Goal: Complete application form

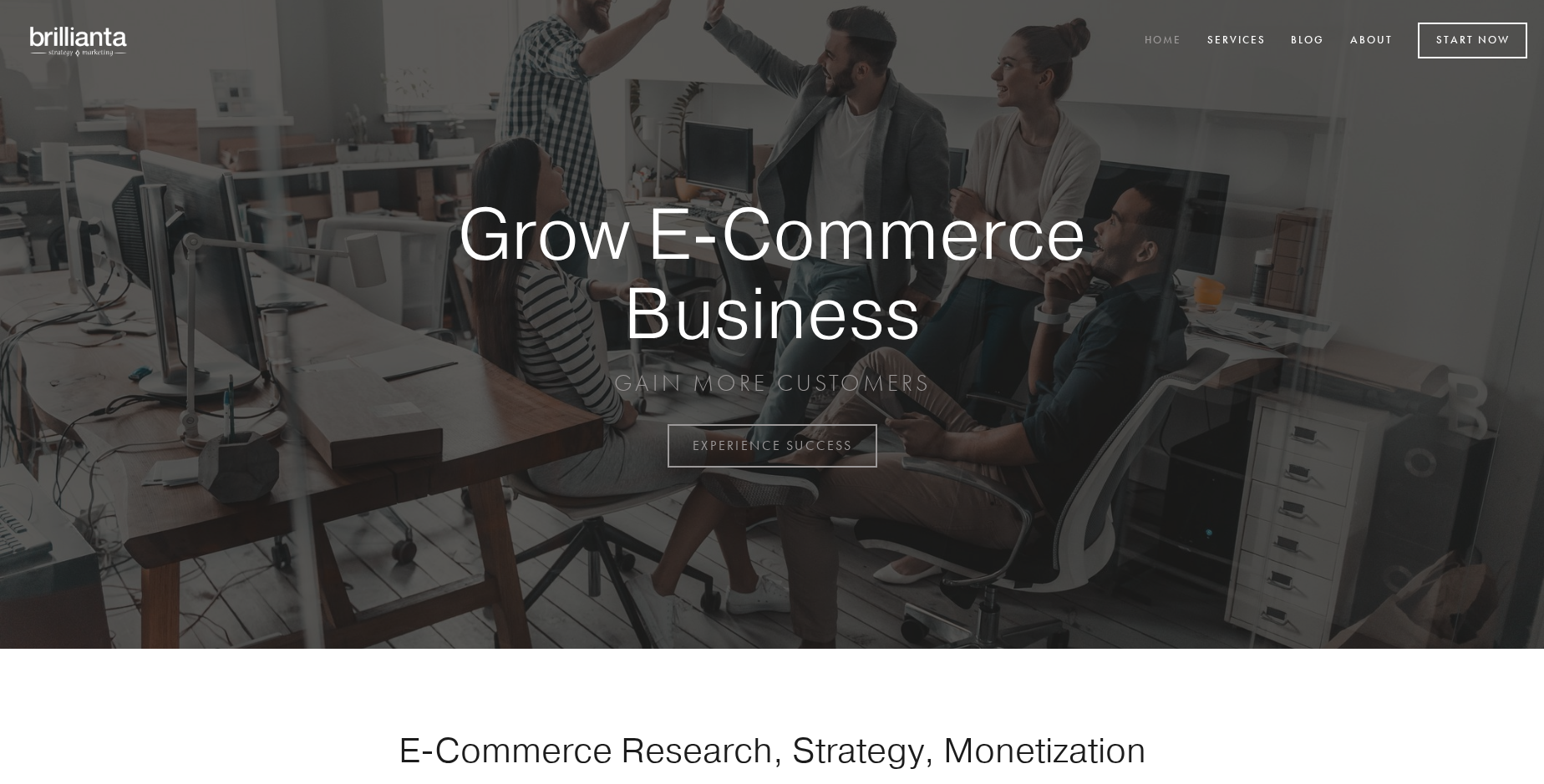
scroll to position [4377, 0]
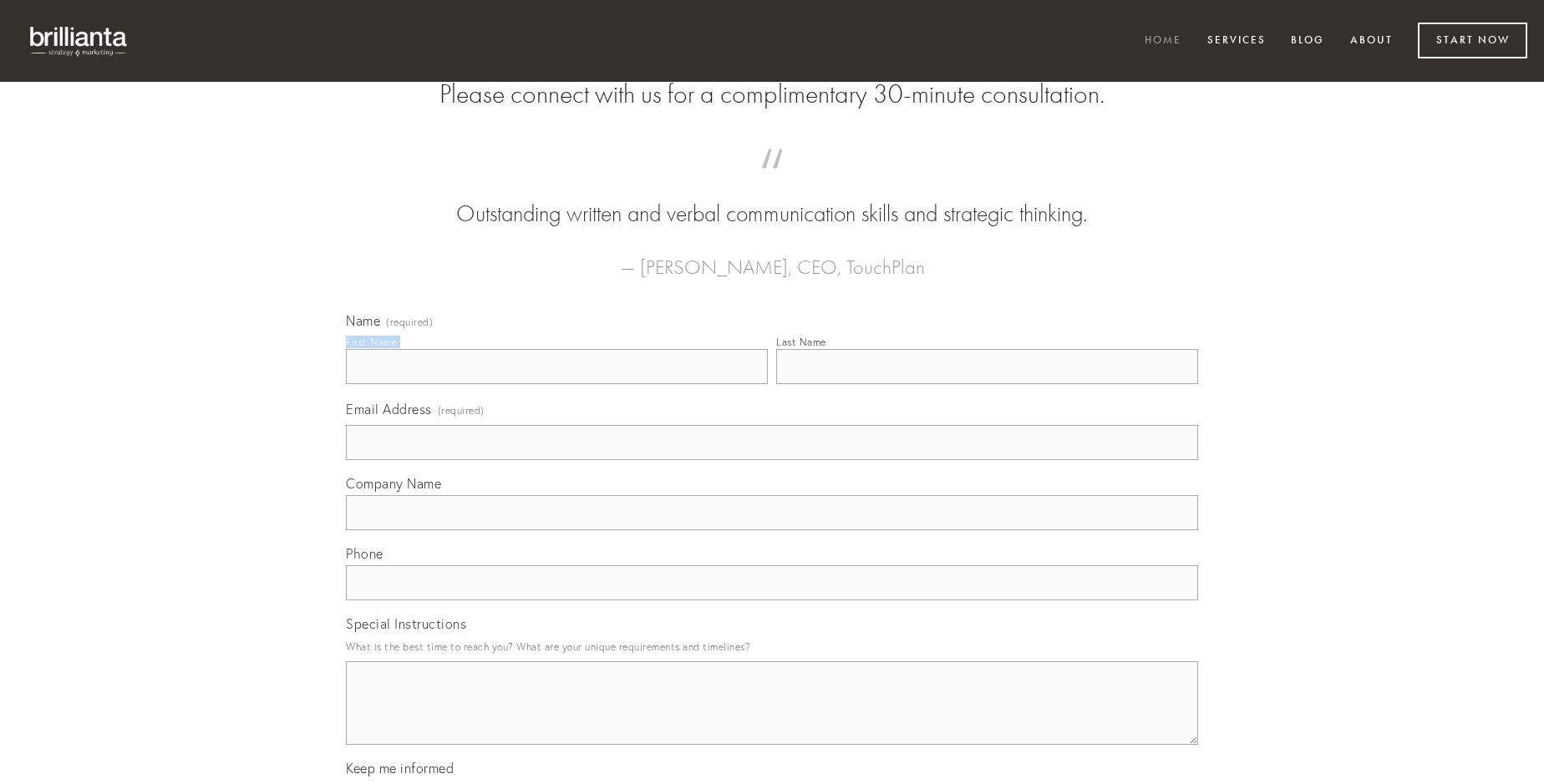
type input "[PERSON_NAME]"
click at [987, 384] on input "Last Name" at bounding box center [987, 367] width 422 height 35
type input "[PERSON_NAME]"
click at [772, 460] on input "Email Address (required)" at bounding box center [772, 443] width 852 height 35
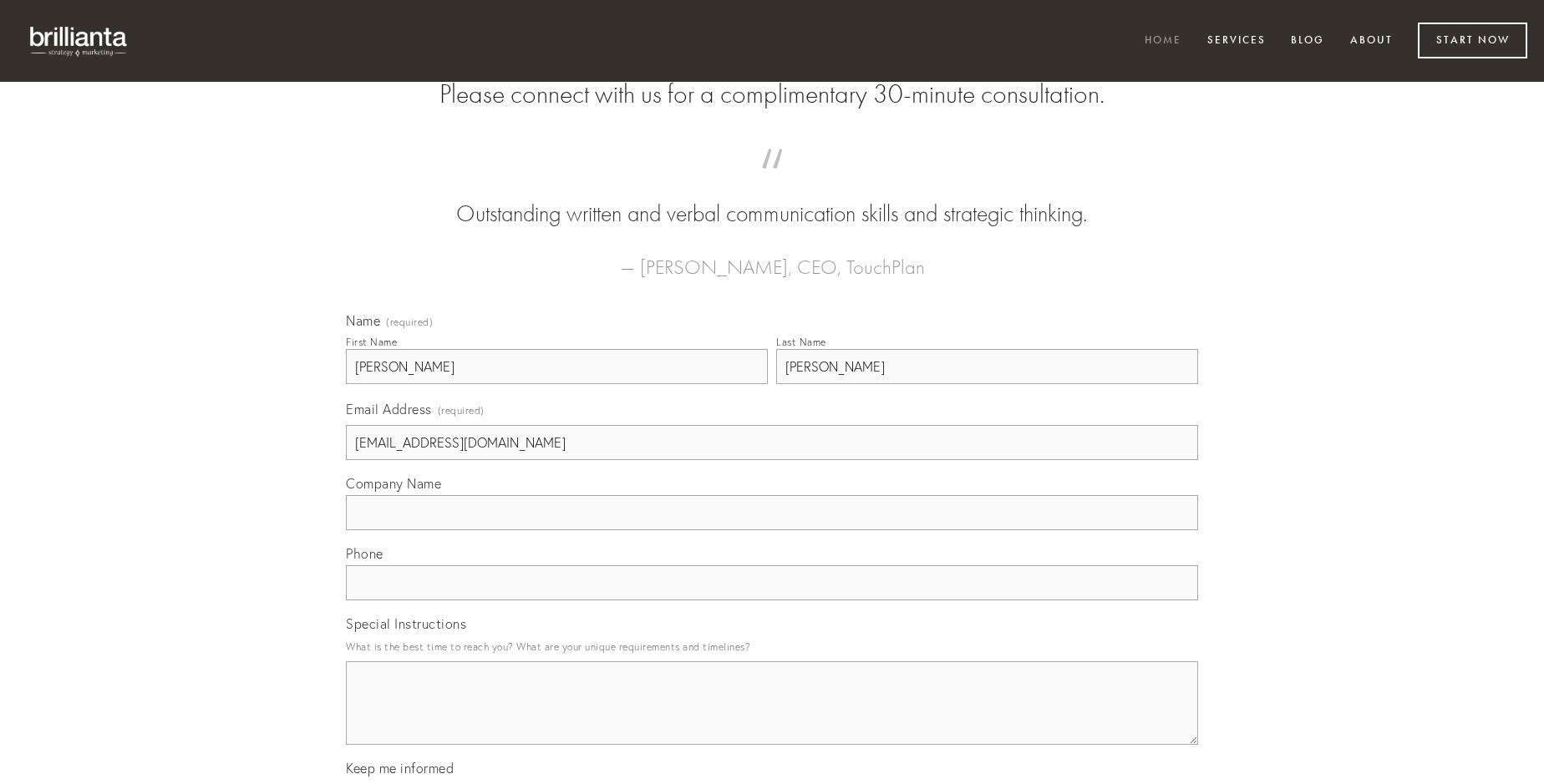
type input "[EMAIL_ADDRESS][DOMAIN_NAME]"
click at [772, 530] on input "Company Name" at bounding box center [772, 513] width 852 height 35
type input "sperno"
click at [772, 600] on input "text" at bounding box center [772, 583] width 852 height 35
click at [772, 718] on textarea "Special Instructions" at bounding box center [772, 703] width 852 height 84
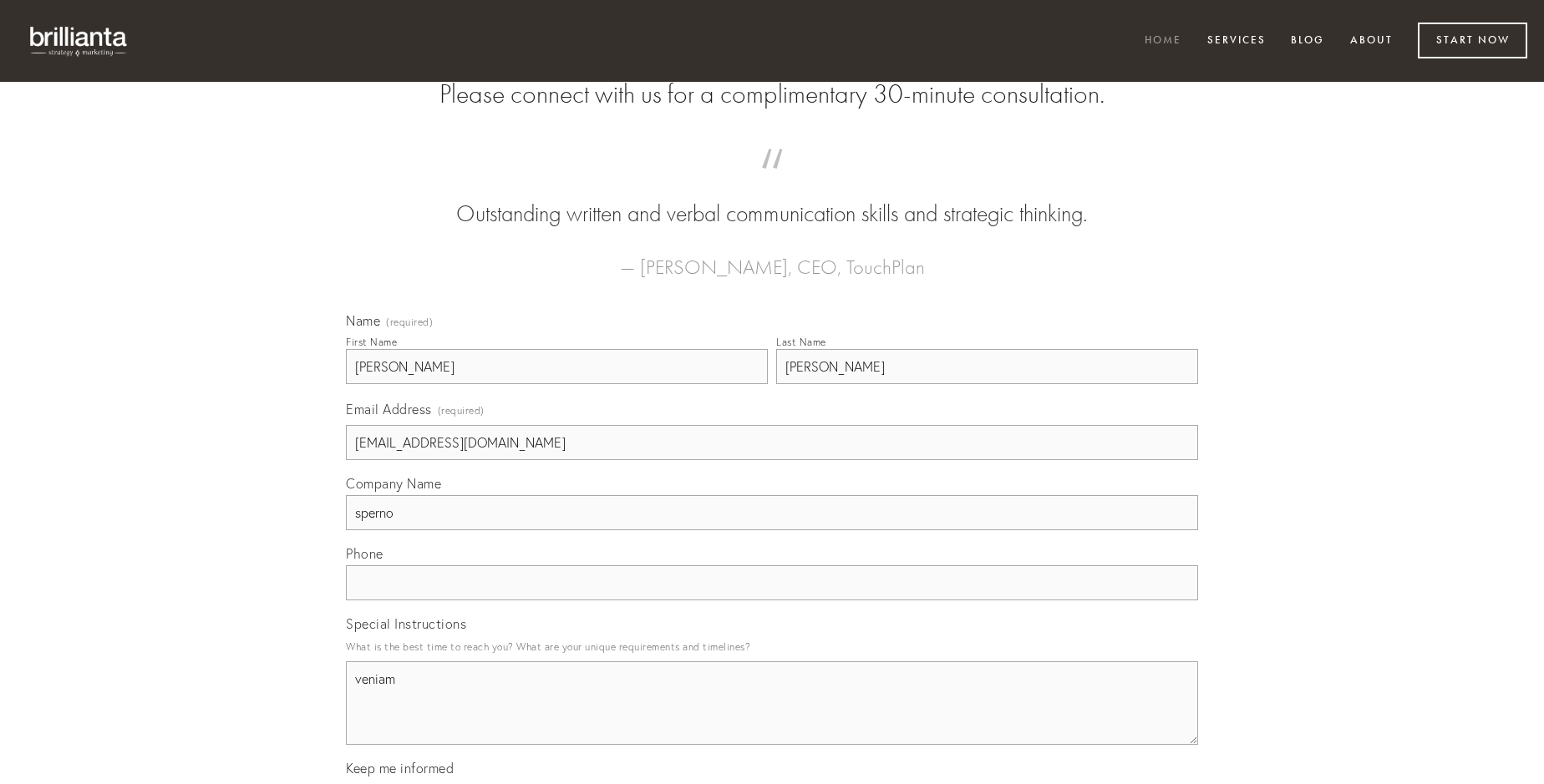
type textarea "veniam"
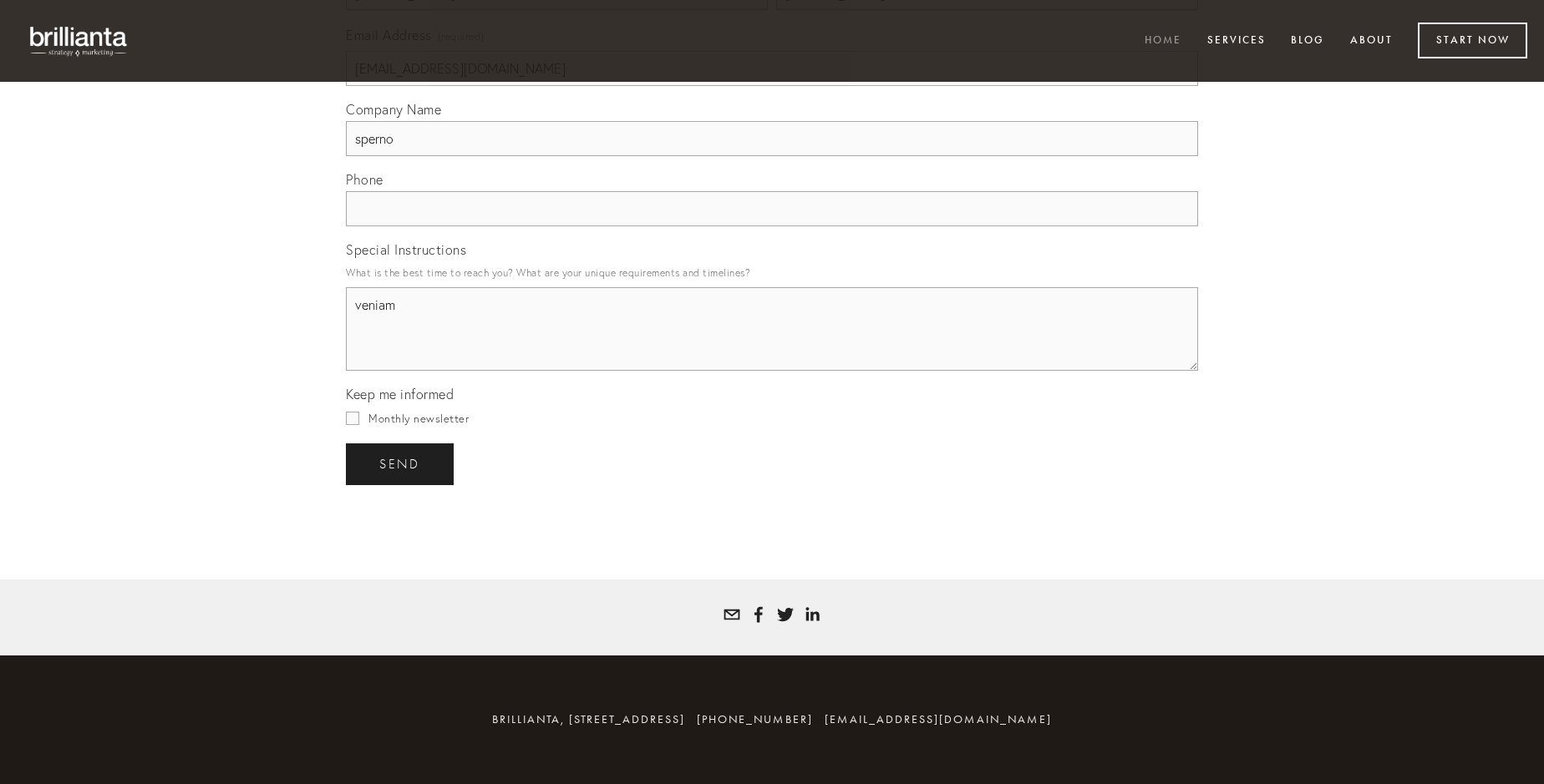
click at [401, 463] on span "send" at bounding box center [400, 464] width 41 height 15
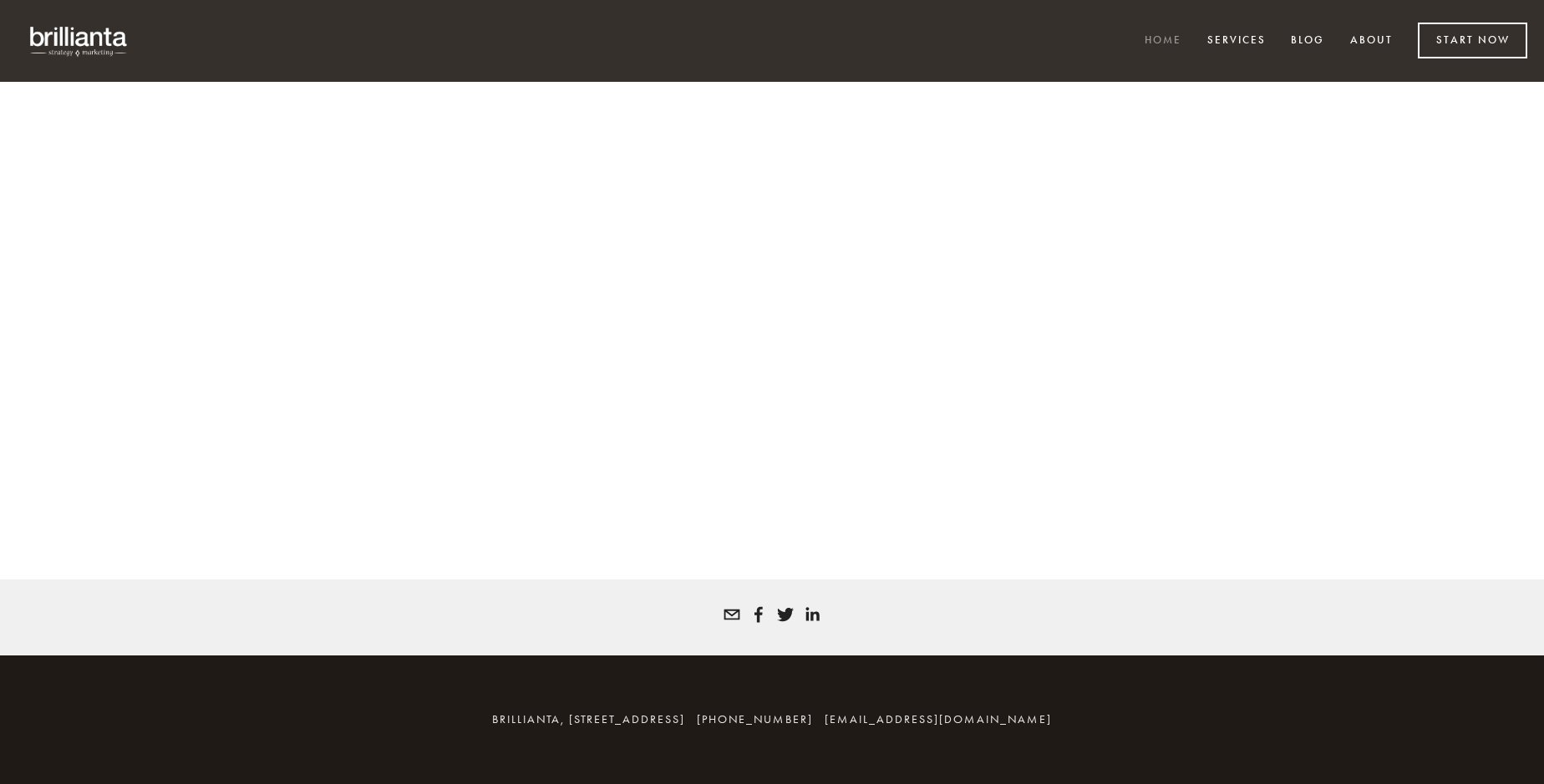
scroll to position [4355, 0]
